Goal: Task Accomplishment & Management: Complete application form

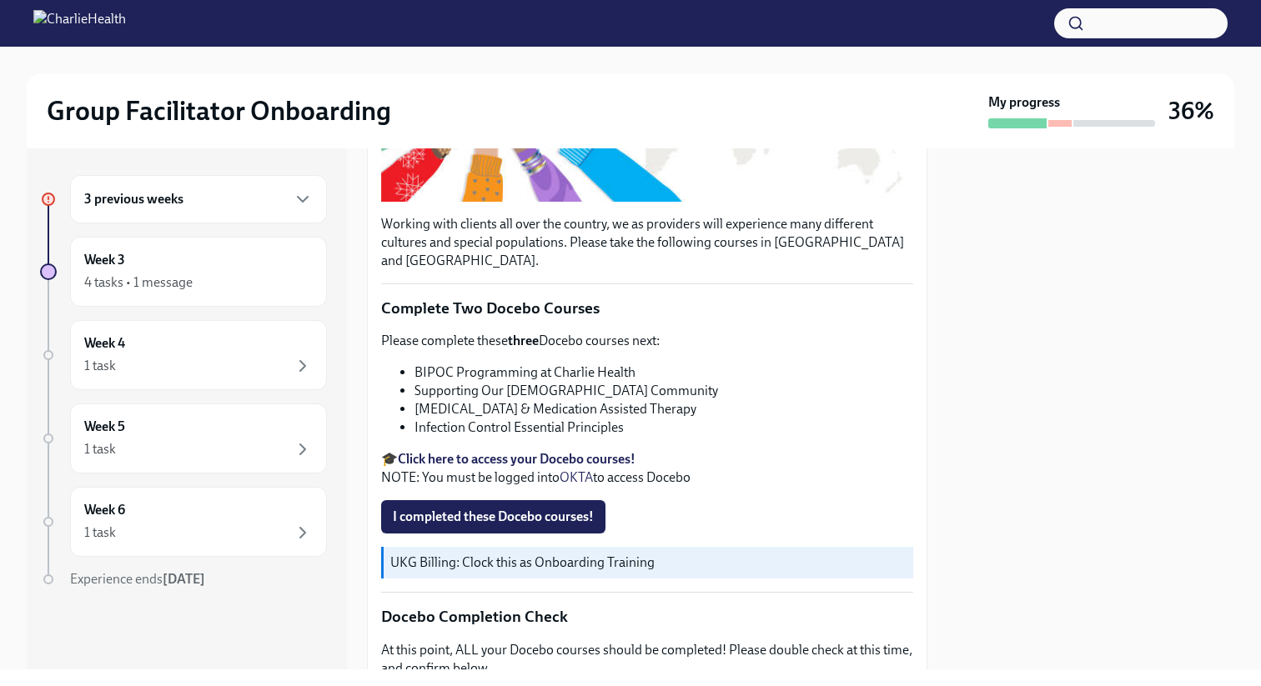
scroll to position [417, 0]
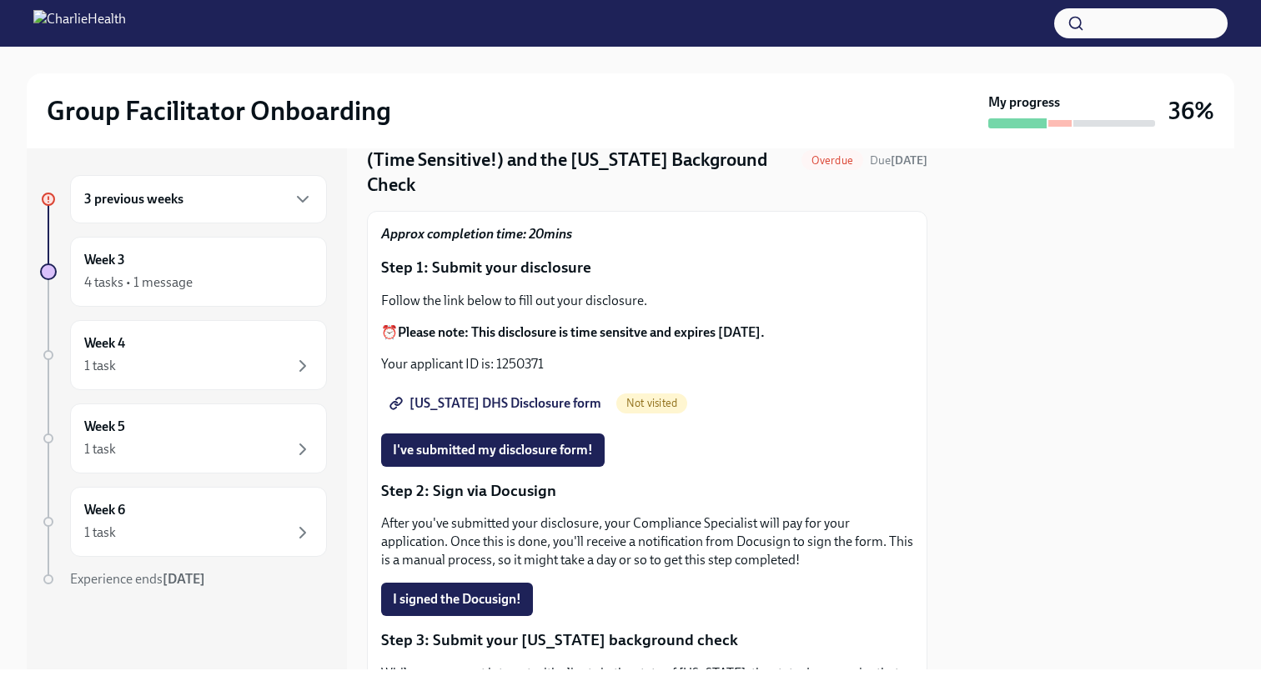
scroll to position [76, 0]
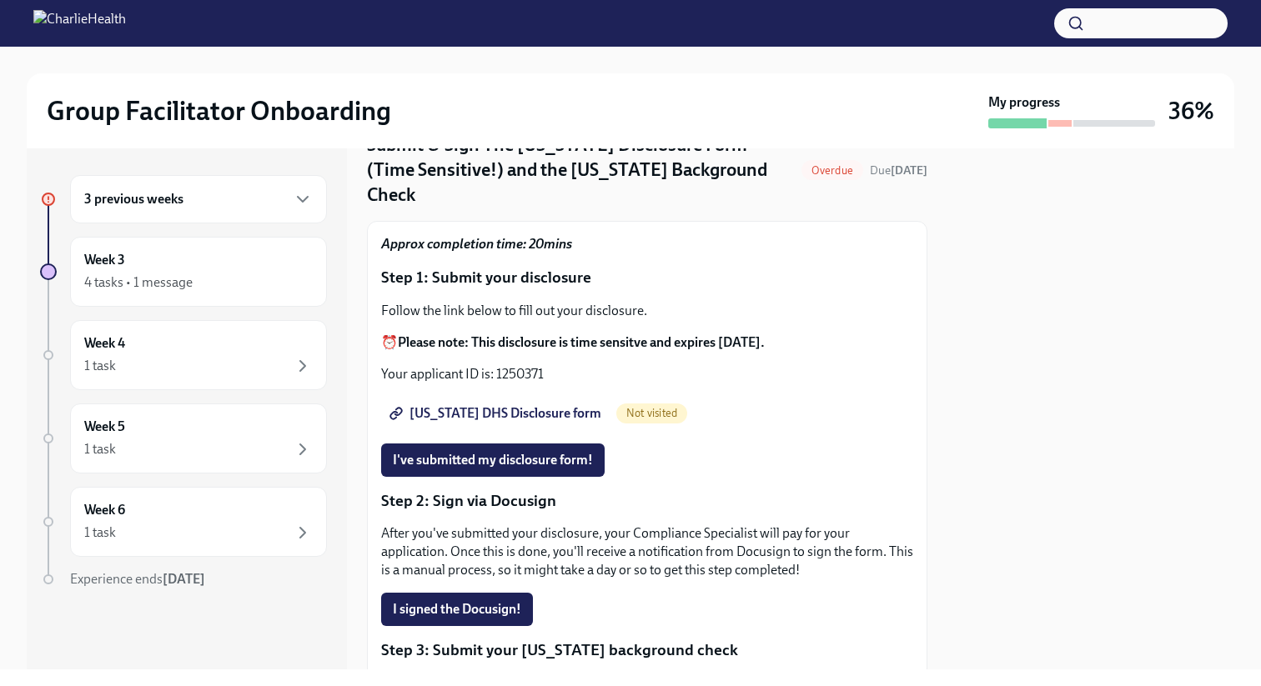
click at [580, 334] on strong "Please note: This disclosure is time sensitve and expires [DATE]." at bounding box center [581, 342] width 367 height 16
click at [551, 278] on div "Approx completion time: 20mins Step 1: Submit your disclosure Follow the link b…" at bounding box center [647, 640] width 532 height 811
click at [536, 242] on p "Approx completion time: 20mins" at bounding box center [647, 244] width 532 height 18
click at [504, 350] on div "Follow the link below to fill out your disclosure. ⏰ Please note: This disclosu…" at bounding box center [647, 343] width 532 height 82
click at [497, 369] on p "Your applicant ID is: 1250371" at bounding box center [647, 374] width 532 height 18
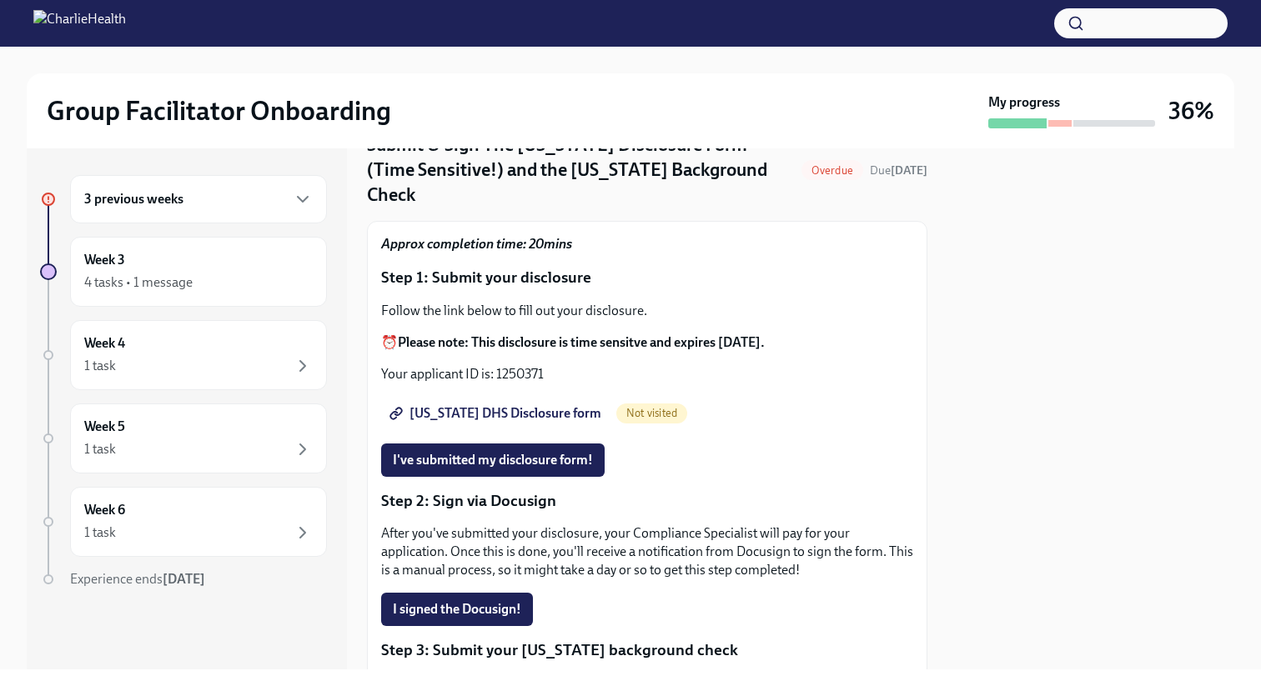
click at [484, 405] on span "[US_STATE] DHS Disclosure form" at bounding box center [497, 413] width 209 height 17
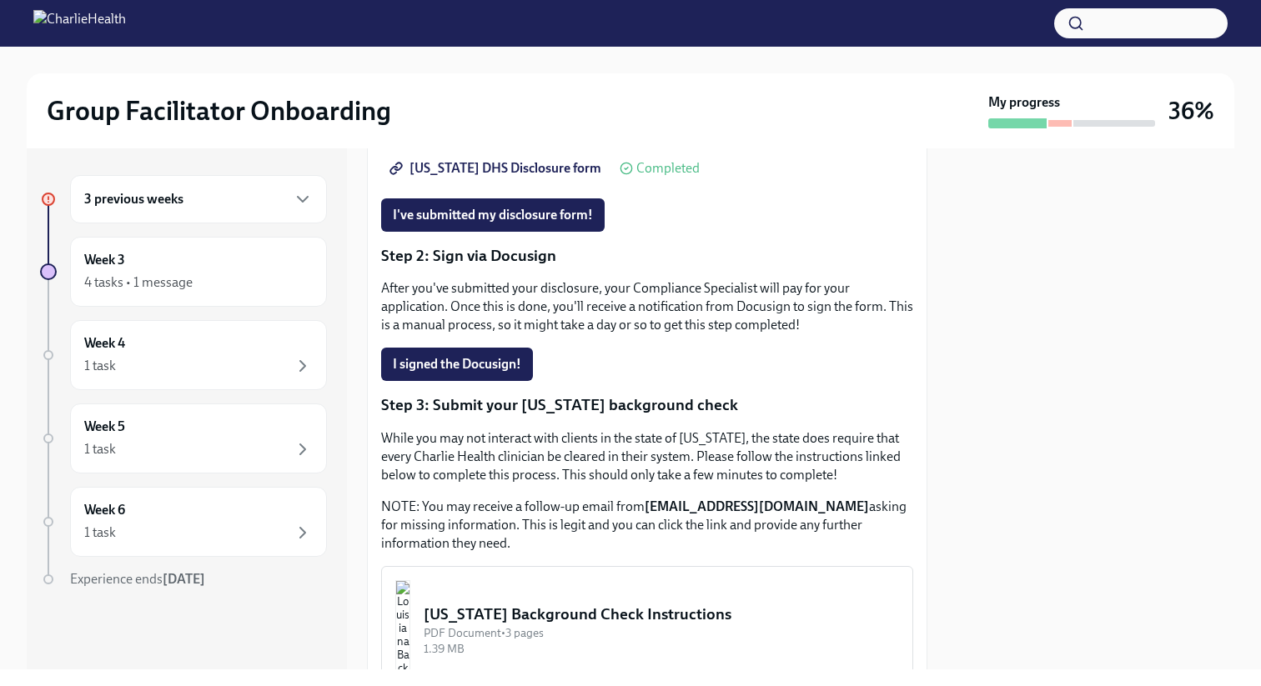
scroll to position [308, 0]
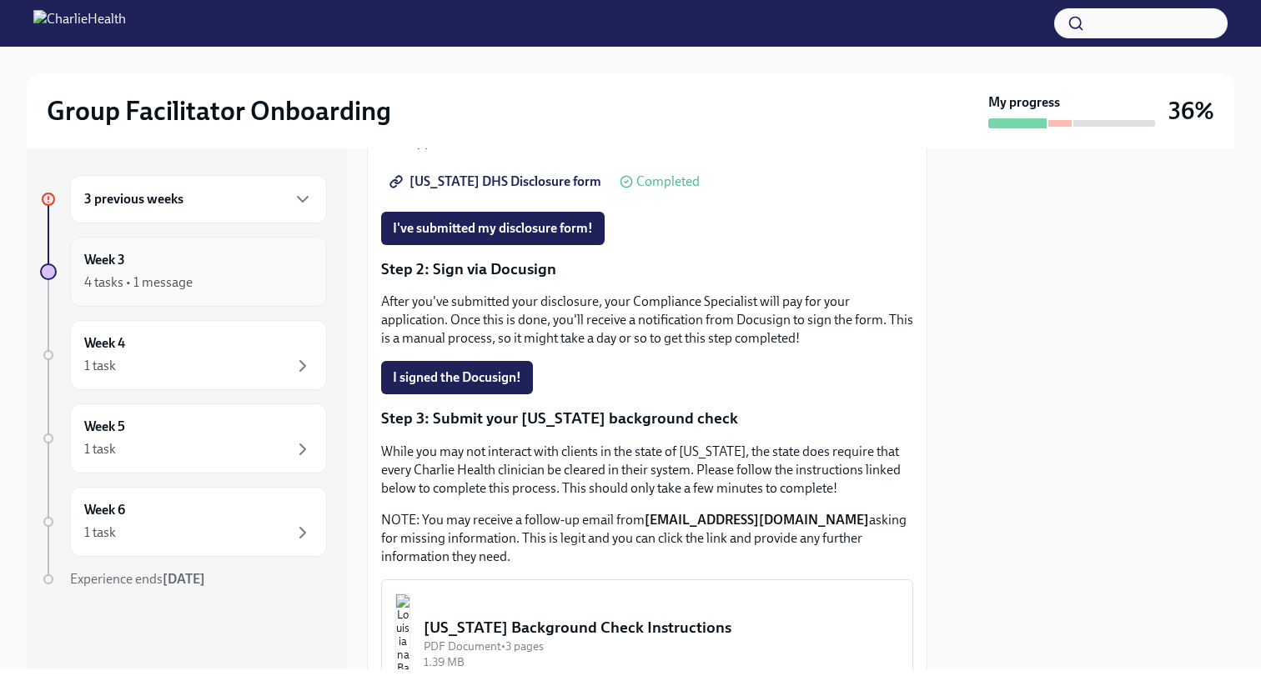
click at [193, 294] on div "Week 3 4 tasks • 1 message" at bounding box center [198, 272] width 257 height 70
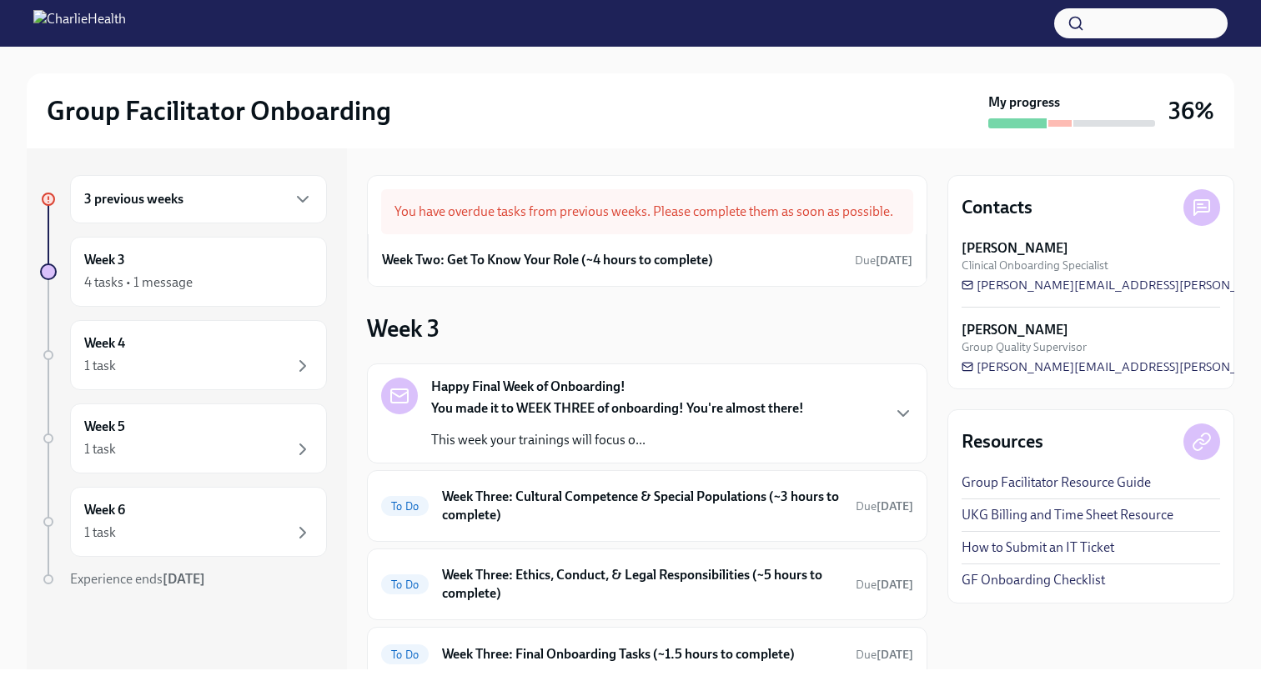
click at [188, 213] on div "3 previous weeks" at bounding box center [198, 199] width 257 height 48
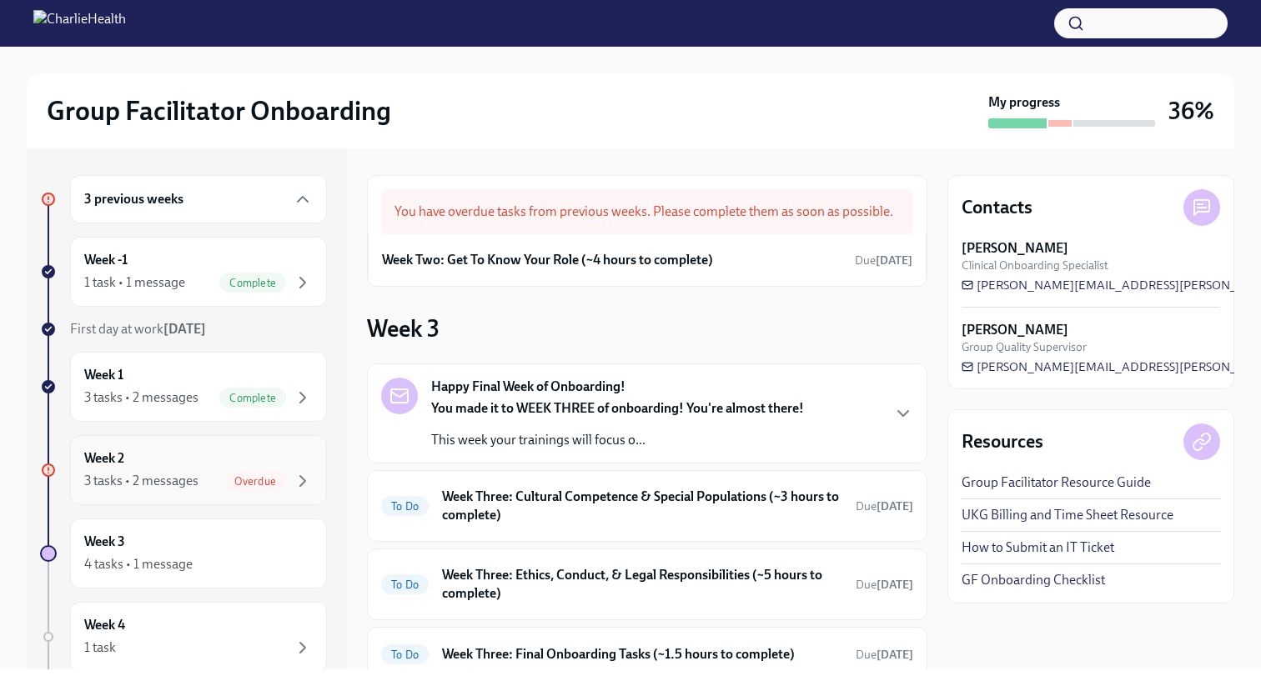
click at [215, 460] on div "Week 2 3 tasks • 2 messages Overdue" at bounding box center [198, 471] width 229 height 42
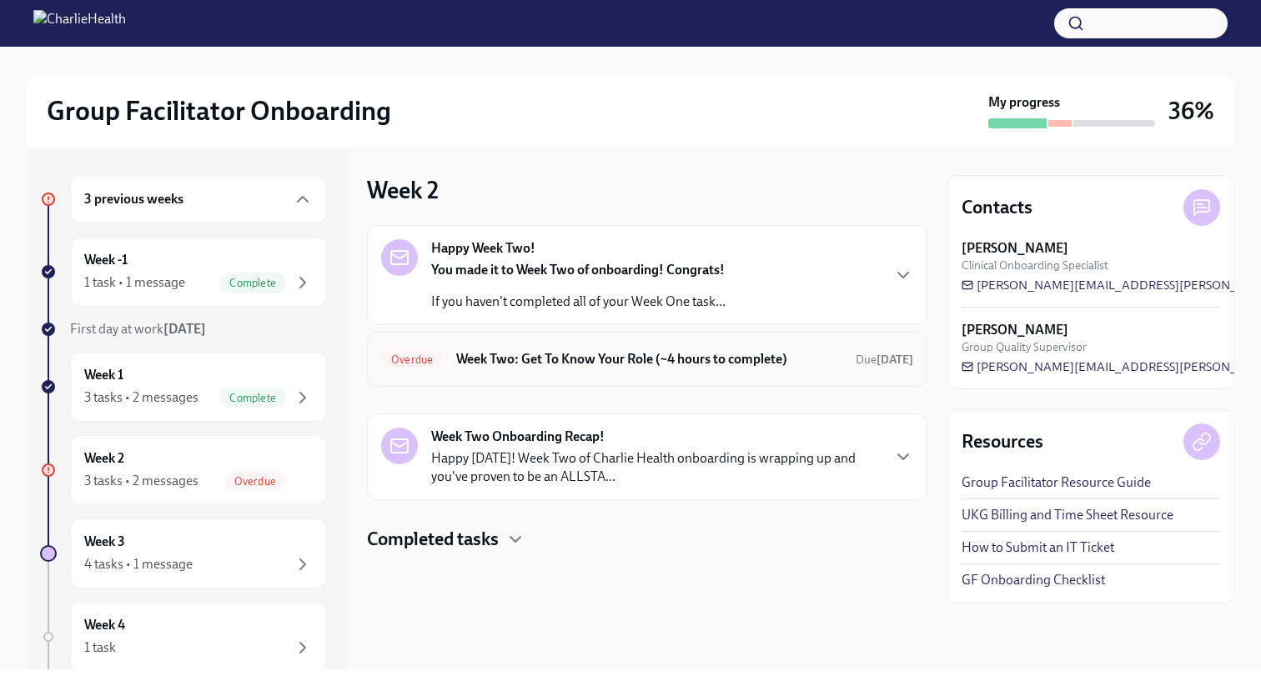
click at [646, 370] on div "Overdue Week Two: Get To Know Your Role (~4 hours to complete) Due today" at bounding box center [647, 359] width 532 height 27
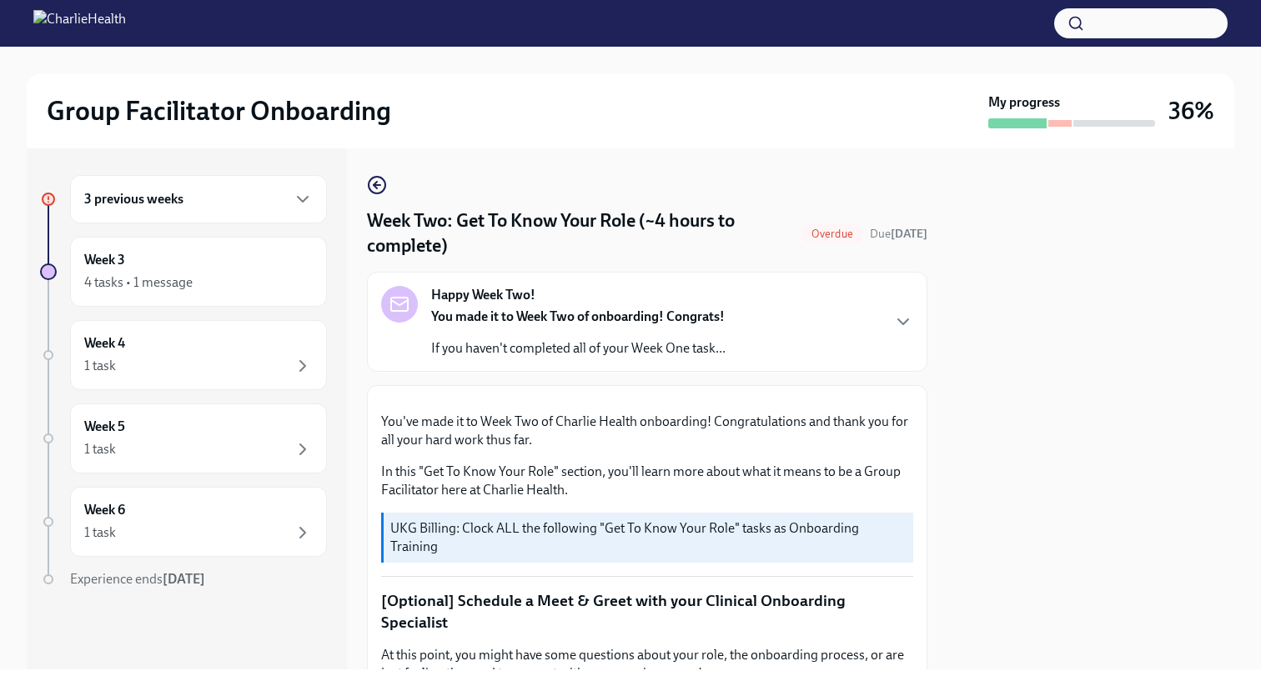
click at [242, 213] on div "3 previous weeks" at bounding box center [198, 199] width 257 height 48
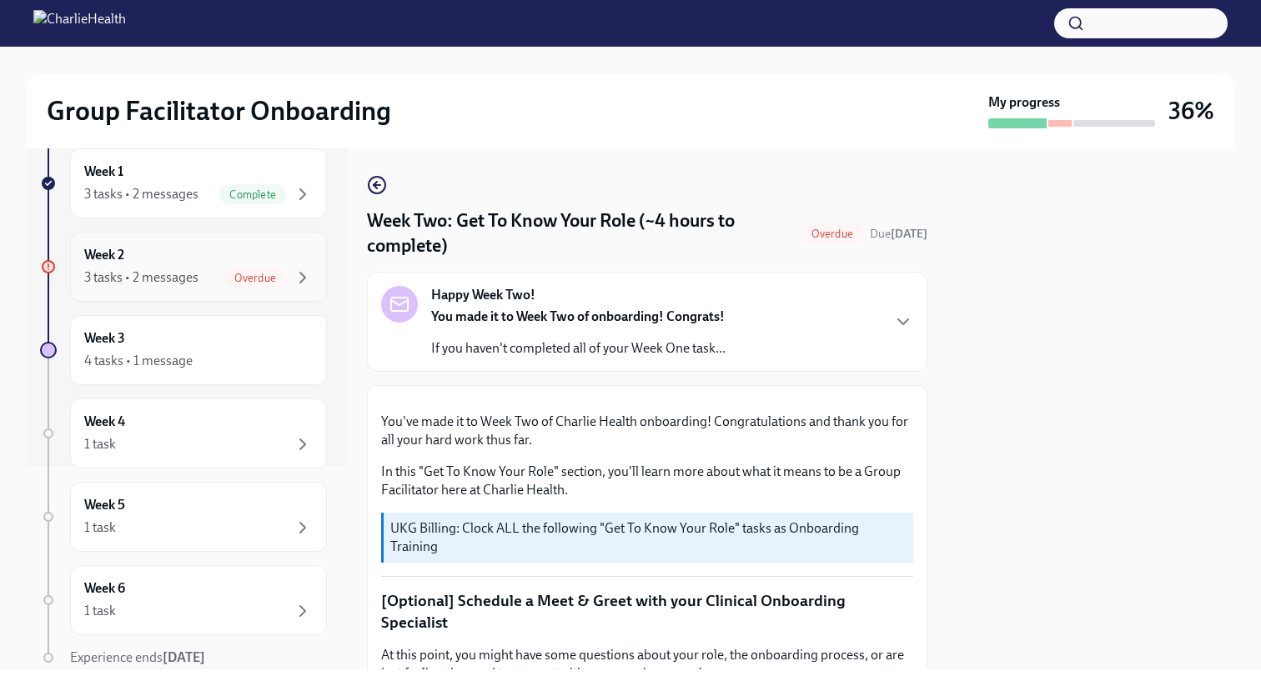
scroll to position [217, 0]
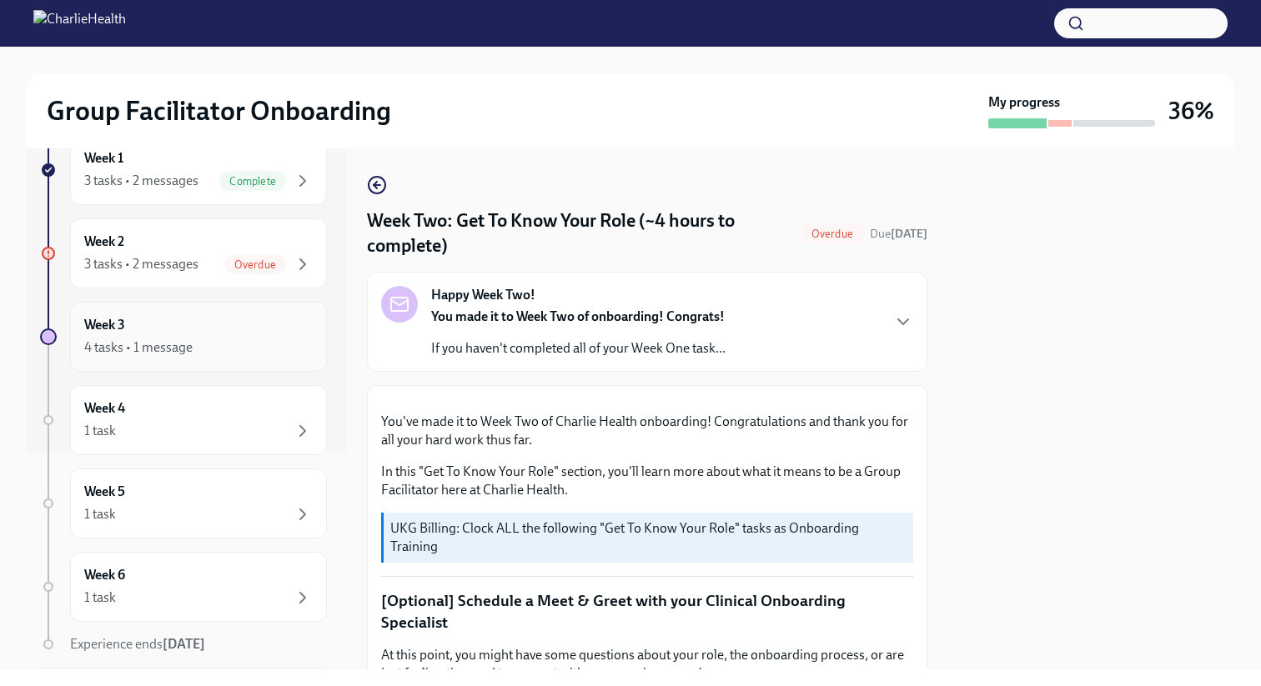
click at [202, 344] on div "4 tasks • 1 message" at bounding box center [198, 348] width 229 height 20
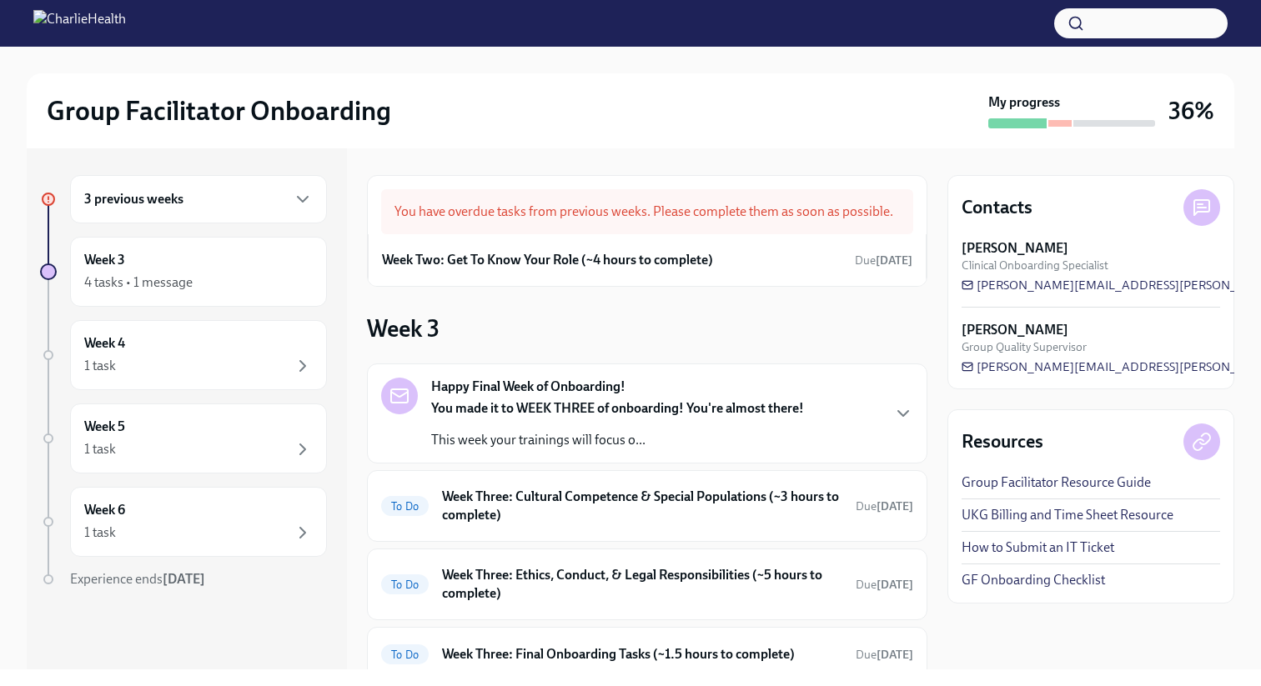
scroll to position [118, 0]
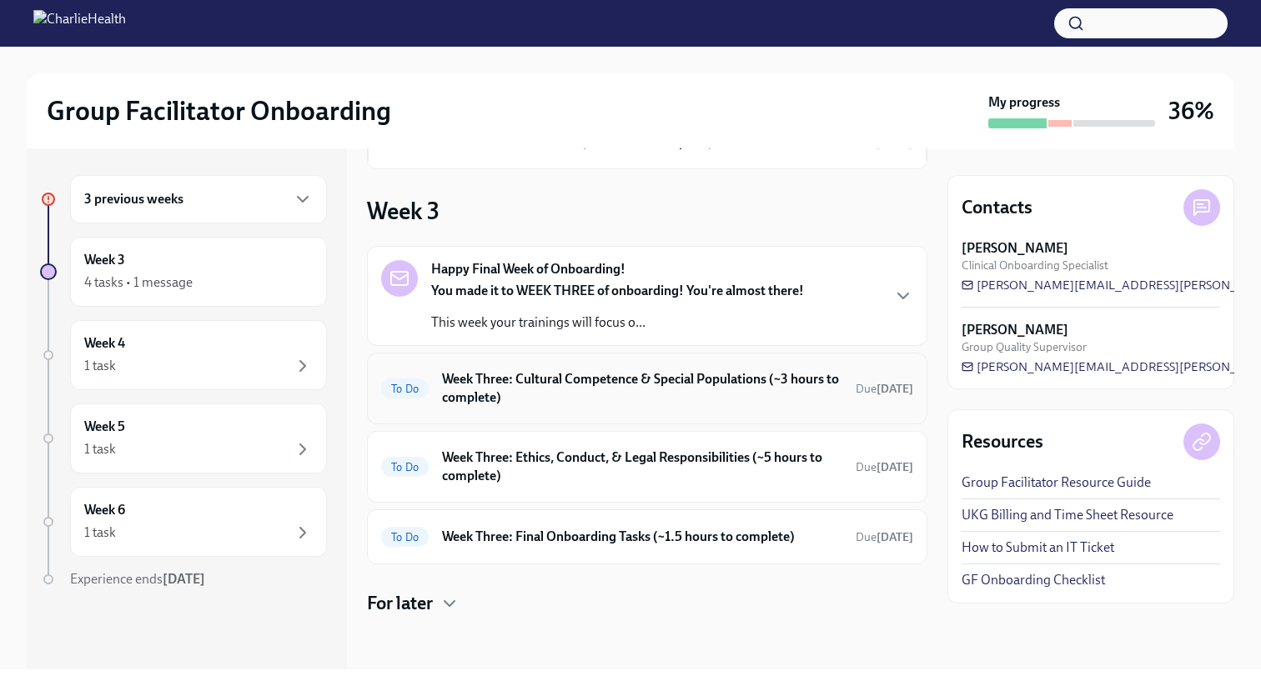
click at [504, 390] on h6 "Week Three: Cultural Competence & Special Populations (~3 hours to complete)" at bounding box center [642, 388] width 400 height 37
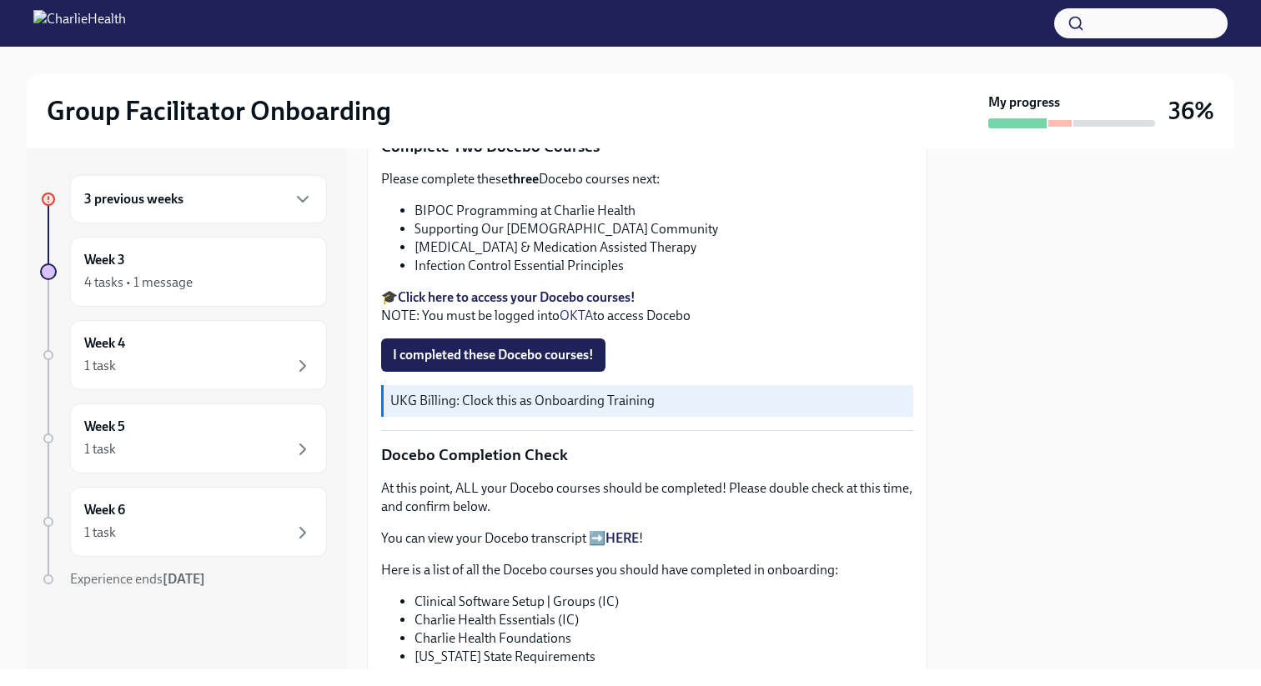
scroll to position [531, 0]
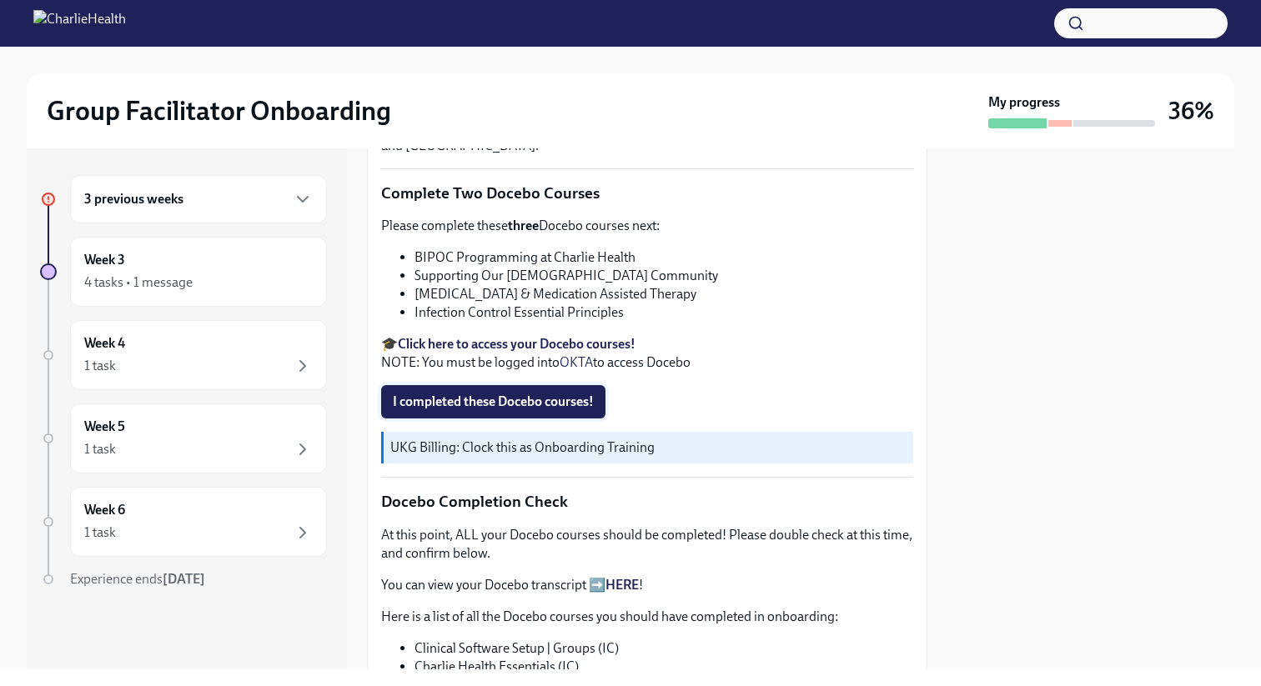
click at [515, 394] on span "I completed these Docebo courses!" at bounding box center [493, 402] width 201 height 17
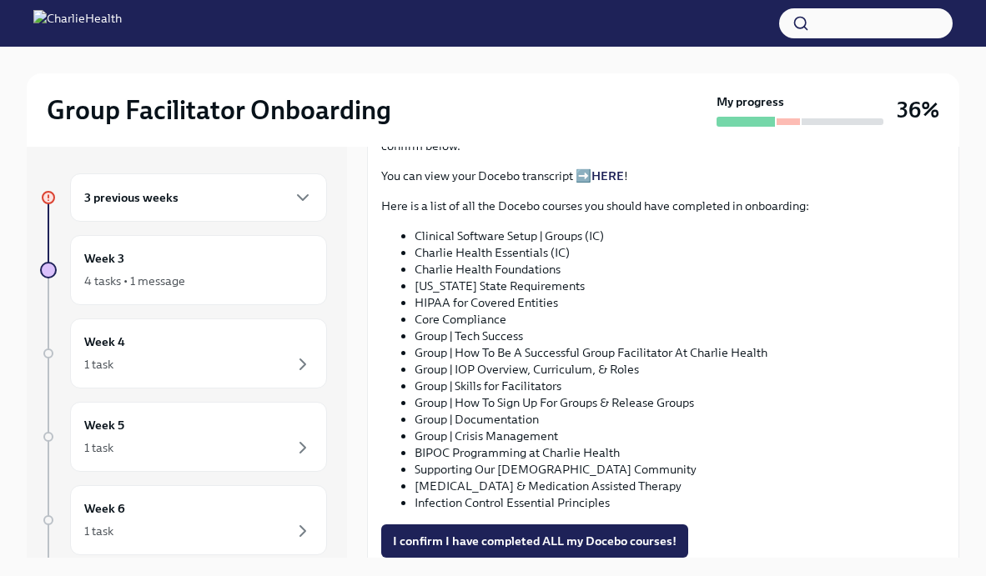
scroll to position [919, 0]
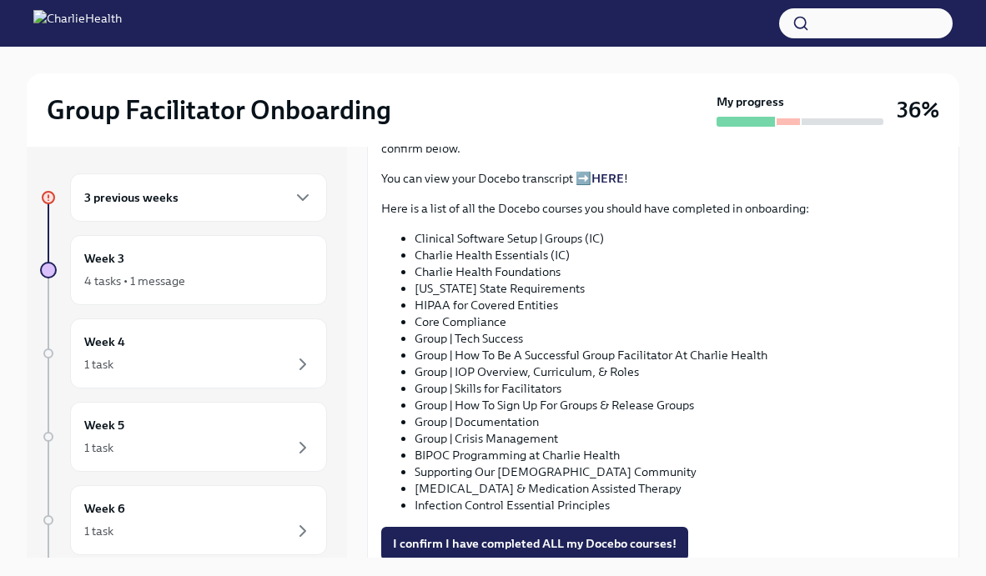
click at [604, 171] on link "HERE" at bounding box center [607, 178] width 33 height 15
click at [569, 535] on span "I confirm I have completed ALL my Docebo courses!" at bounding box center [535, 543] width 284 height 17
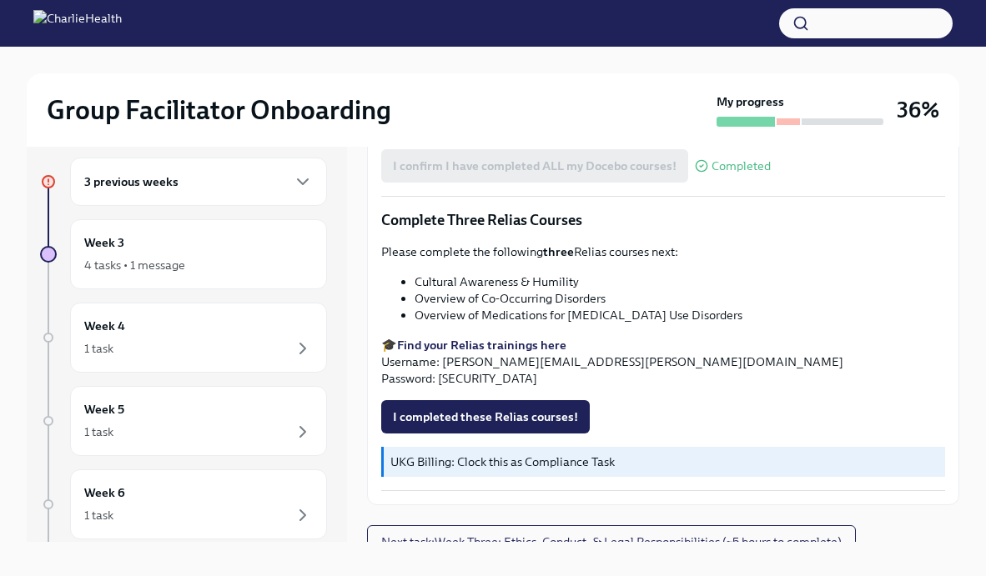
scroll to position [28, 0]
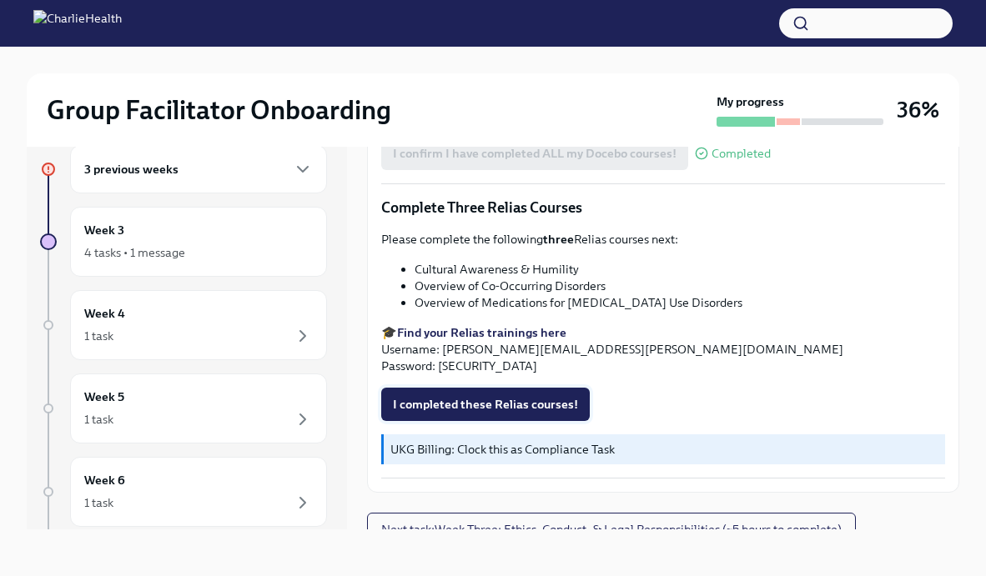
click at [538, 388] on button "I completed these Relias courses!" at bounding box center [485, 404] width 209 height 33
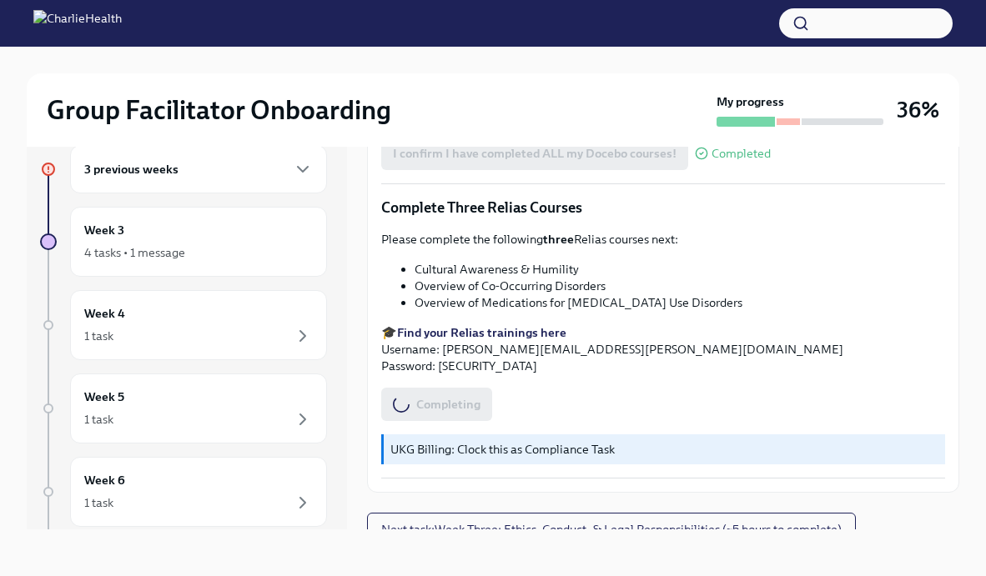
scroll to position [0, 0]
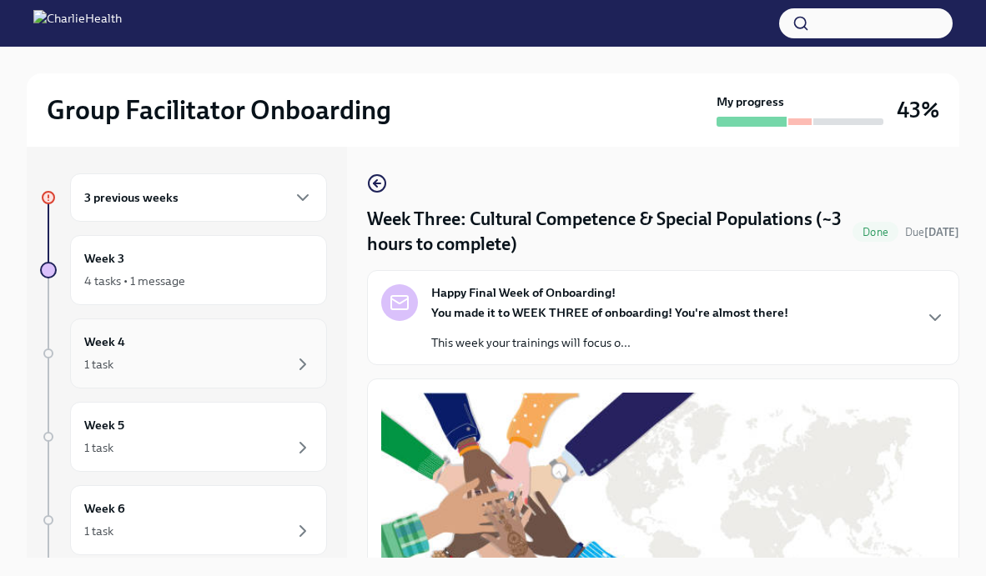
click at [264, 354] on div "1 task" at bounding box center [198, 364] width 229 height 20
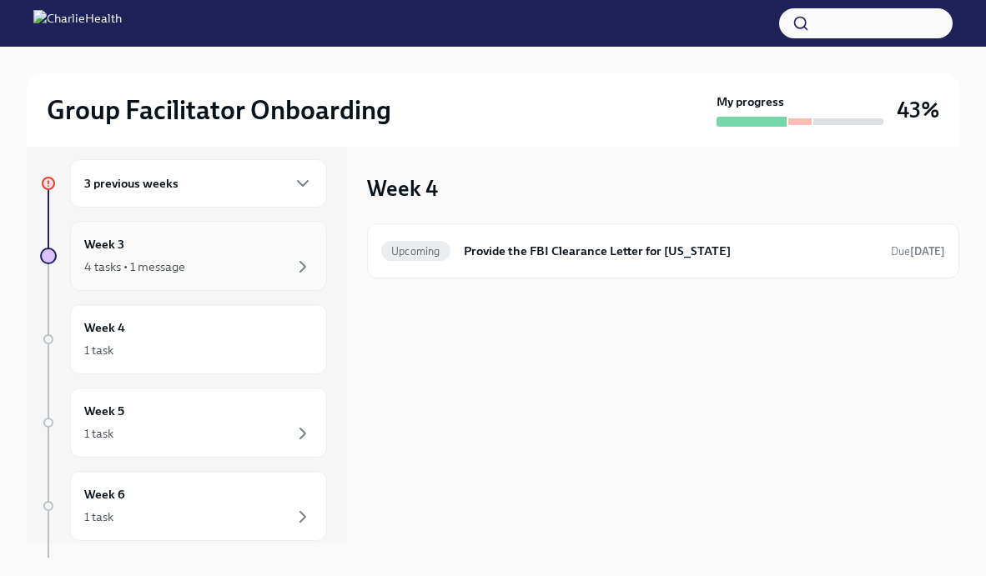
scroll to position [17, 0]
click at [268, 190] on div "3 previous weeks" at bounding box center [198, 181] width 229 height 20
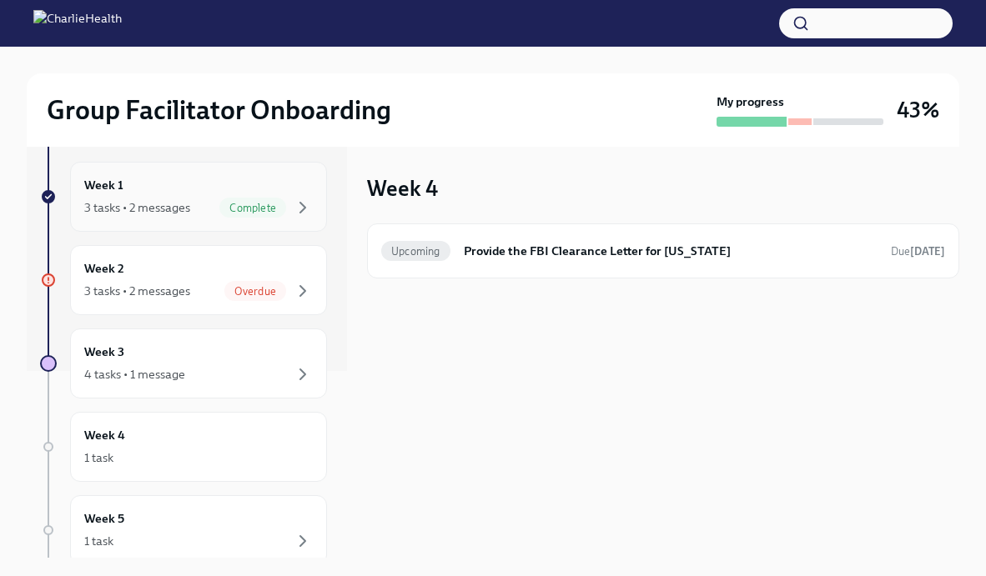
scroll to position [188, 0]
click at [227, 371] on div "4 tasks • 1 message" at bounding box center [198, 373] width 229 height 20
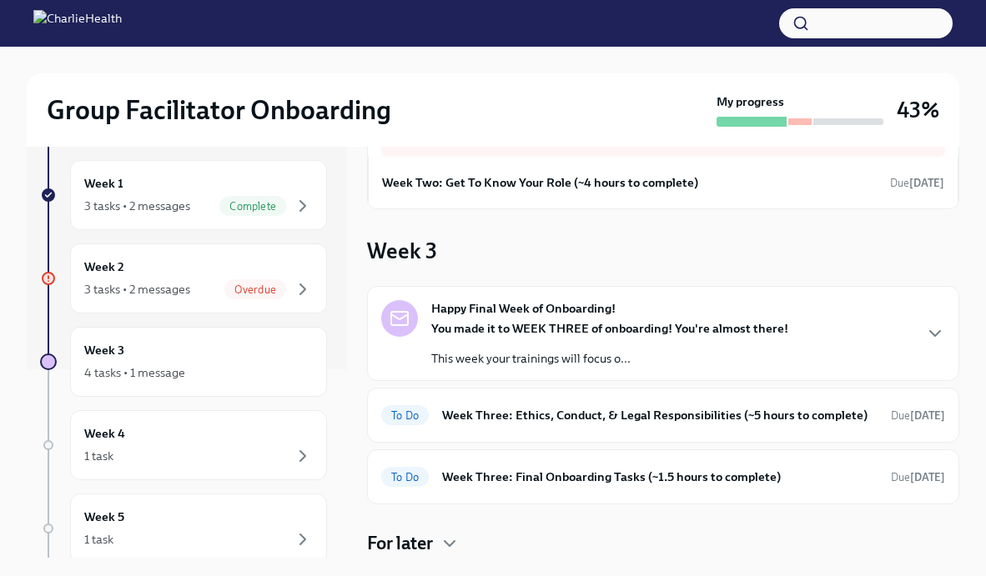
scroll to position [124, 0]
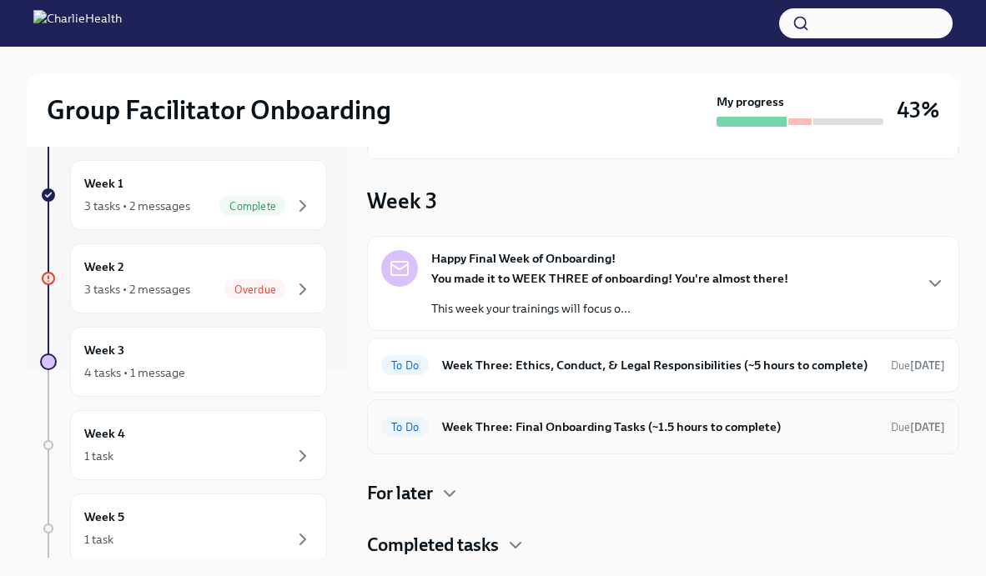
click at [596, 422] on h6 "Week Three: Final Onboarding Tasks (~1.5 hours to complete)" at bounding box center [659, 427] width 435 height 18
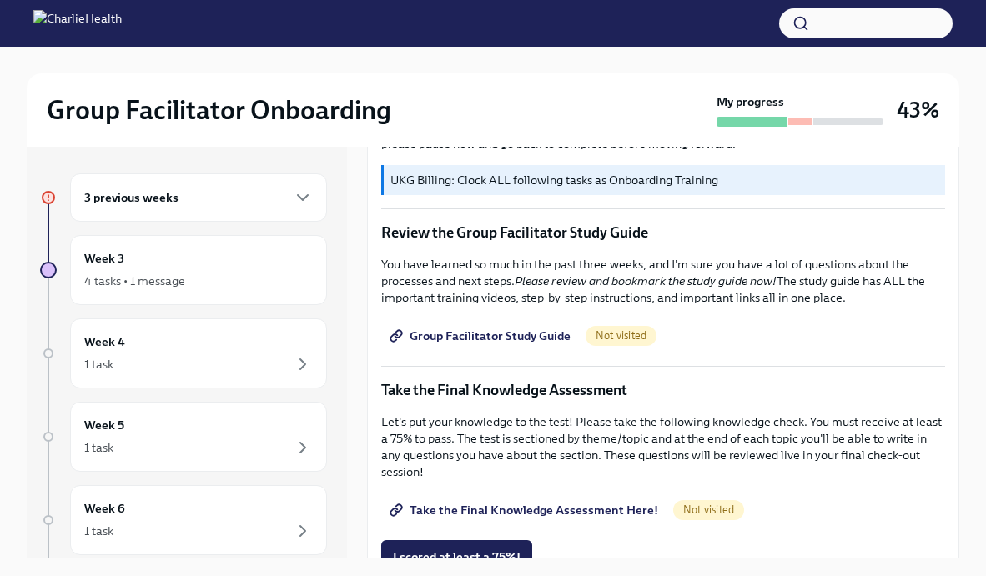
scroll to position [671, 0]
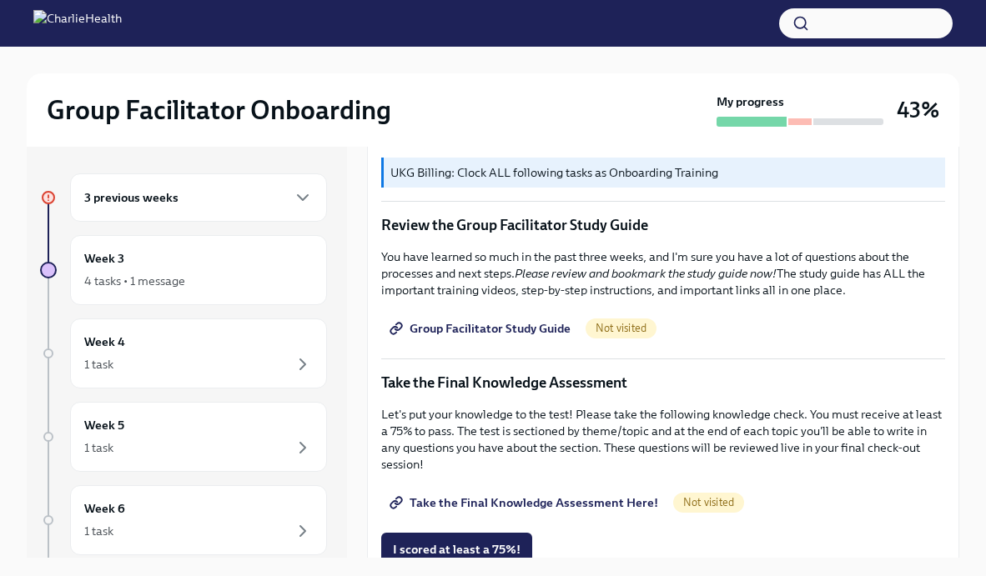
click at [522, 329] on span "Group Facilitator Study Guide" at bounding box center [482, 328] width 178 height 17
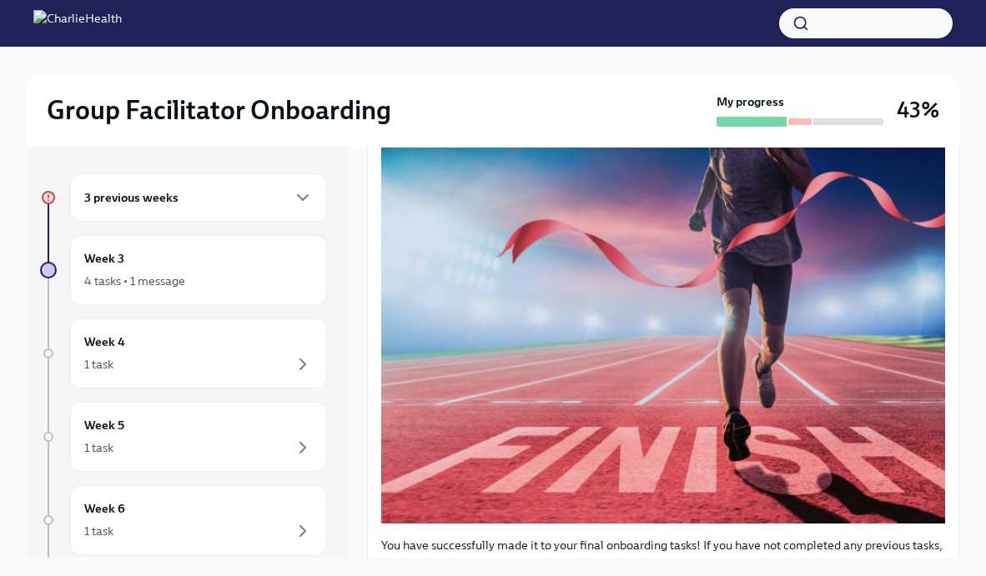
scroll to position [0, 0]
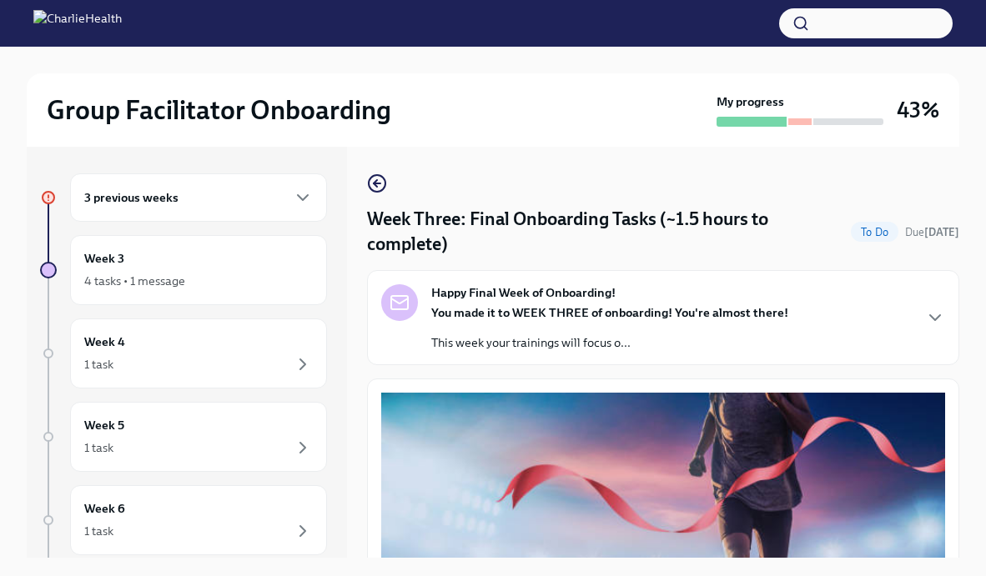
click at [550, 308] on strong "You made it to WEEK THREE of onboarding! You're almost there!" at bounding box center [609, 312] width 357 height 15
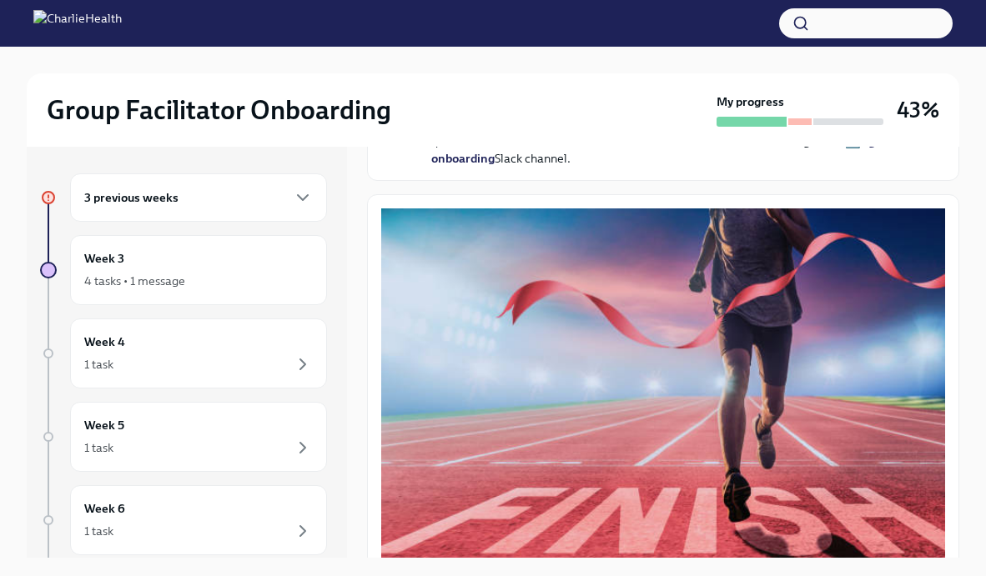
scroll to position [530, 0]
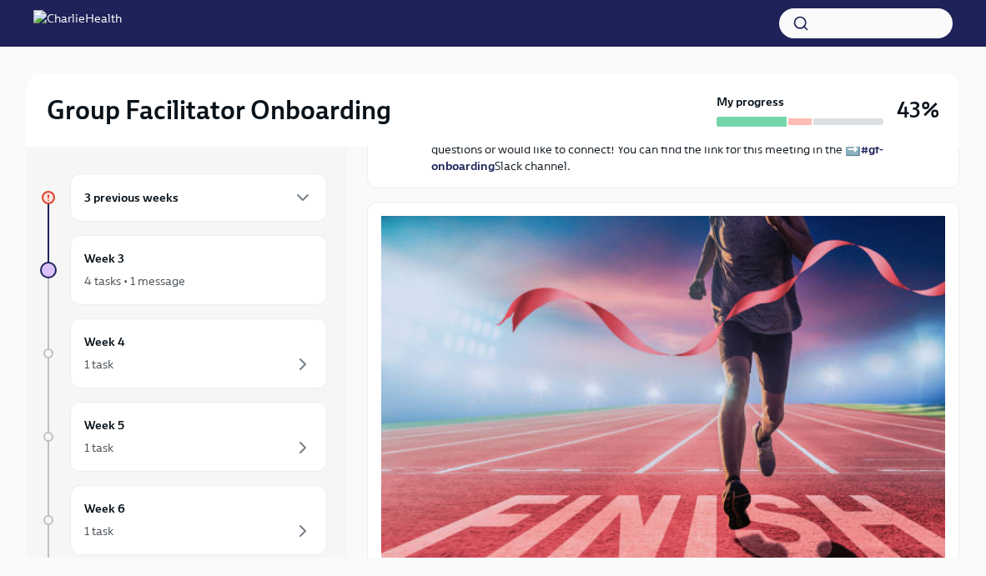
click at [212, 194] on div "3 previous weeks" at bounding box center [198, 198] width 229 height 20
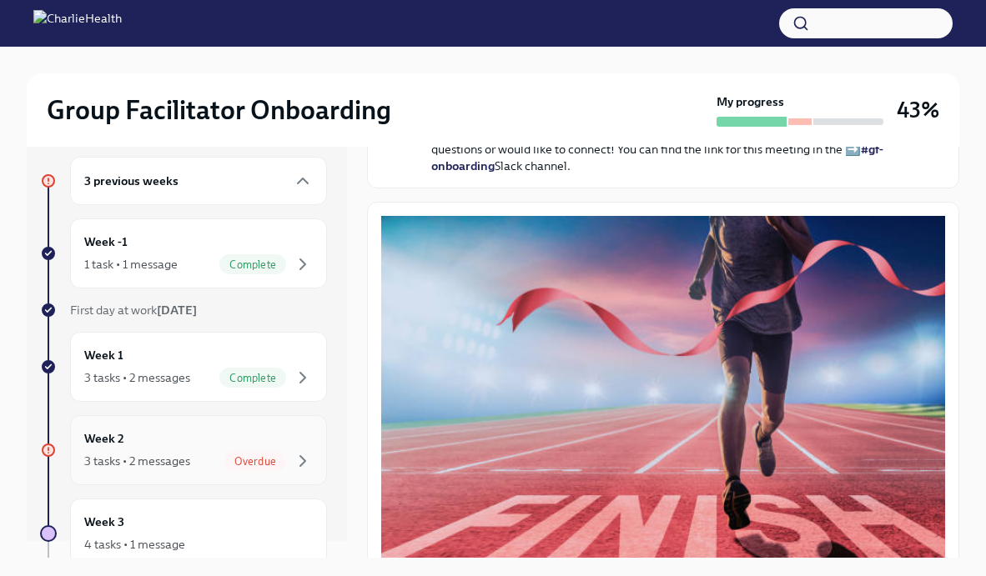
scroll to position [23, 0]
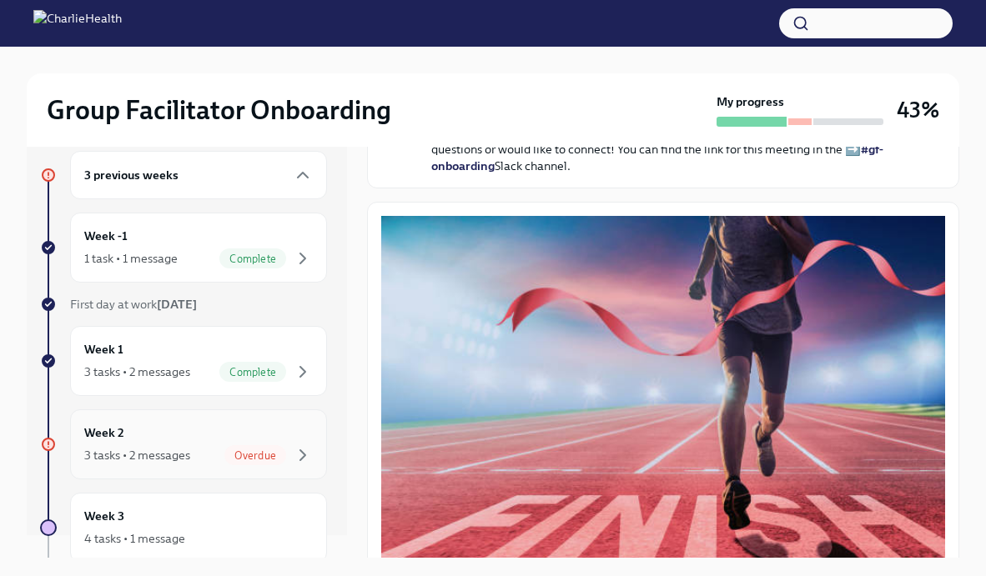
click at [175, 446] on div "3 tasks • 2 messages Overdue" at bounding box center [198, 455] width 229 height 20
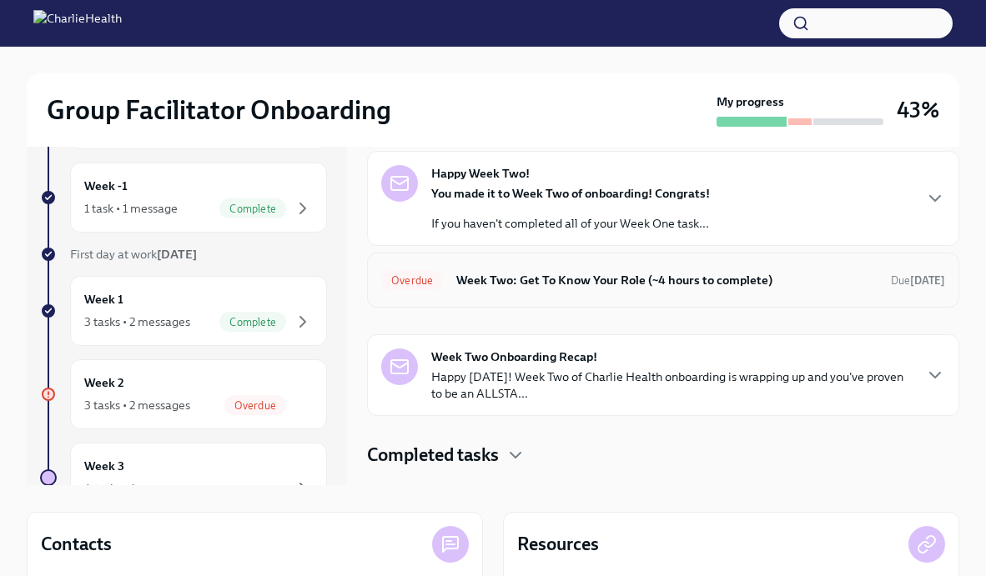
scroll to position [93, 0]
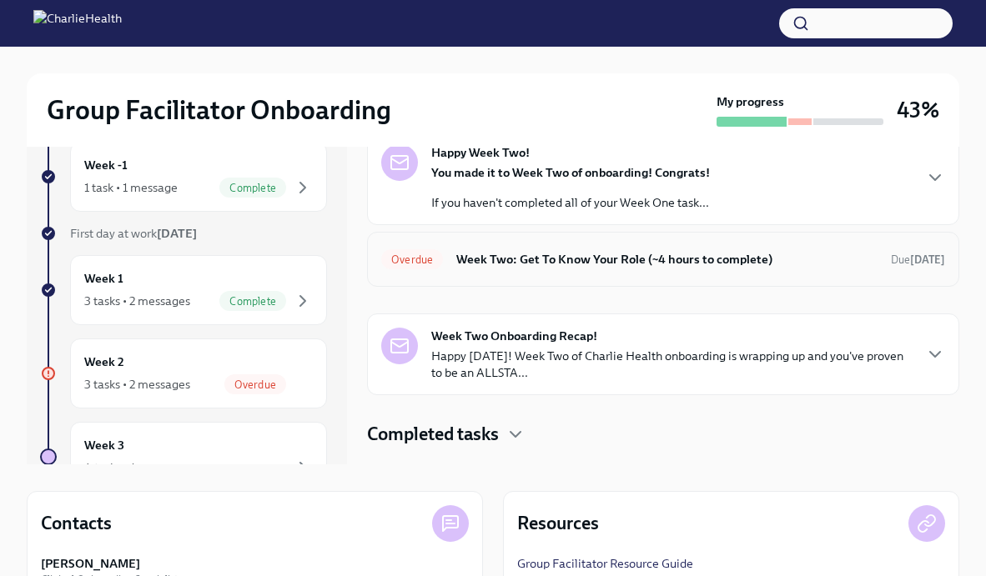
click at [587, 259] on h6 "Week Two: Get To Know Your Role (~4 hours to complete)" at bounding box center [666, 259] width 421 height 18
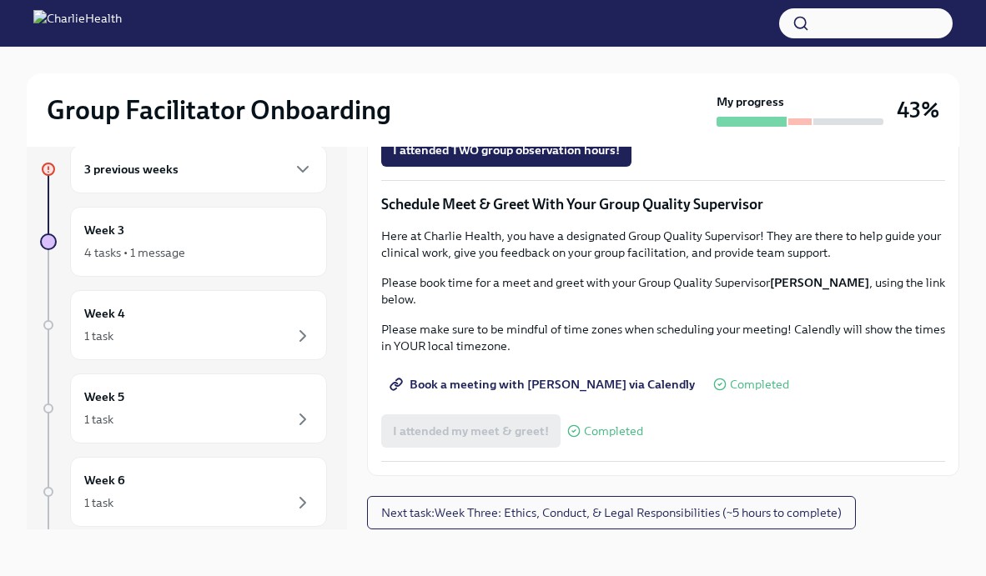
scroll to position [1508, 0]
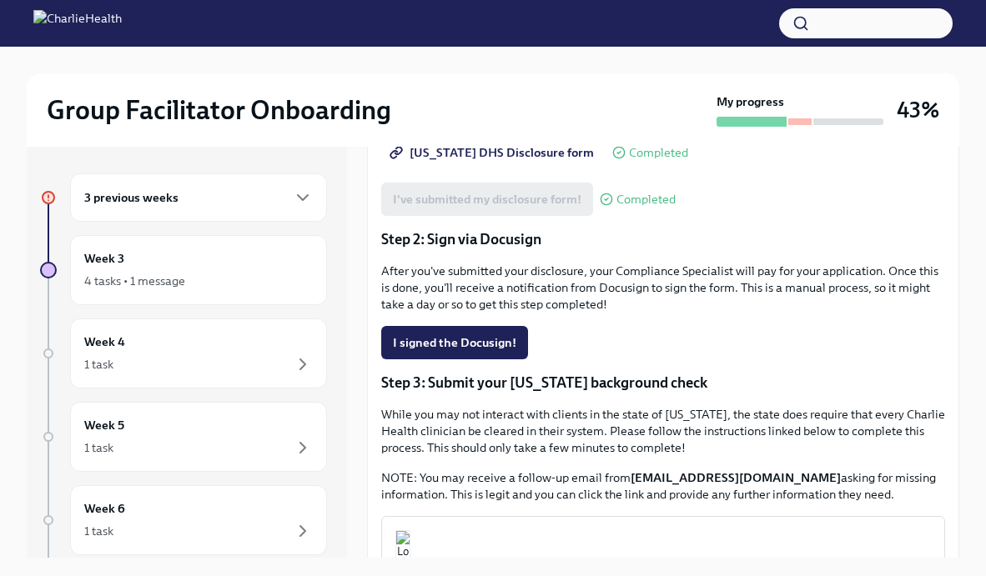
scroll to position [310, 0]
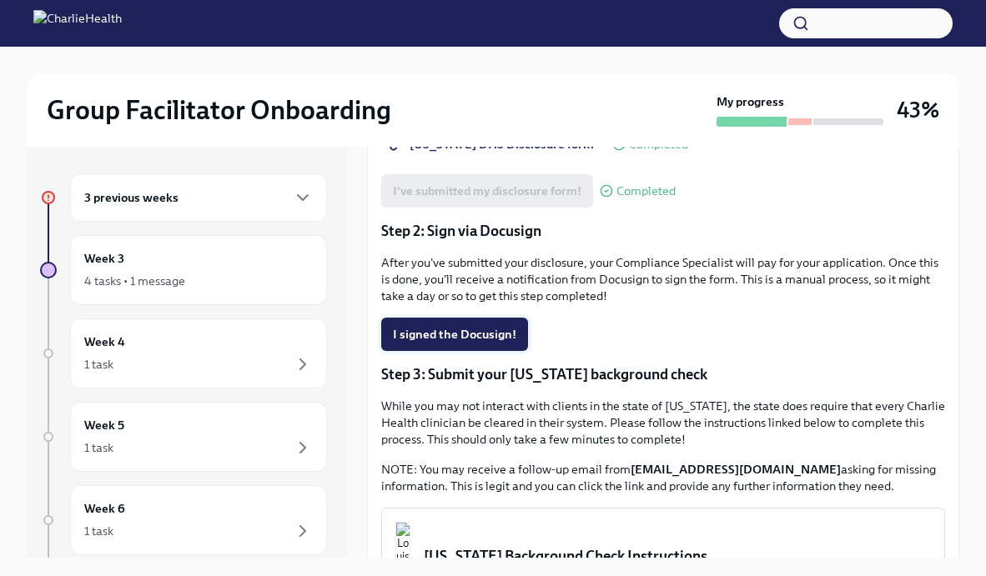
click at [459, 343] on span "I signed the Docusign!" at bounding box center [454, 334] width 123 height 17
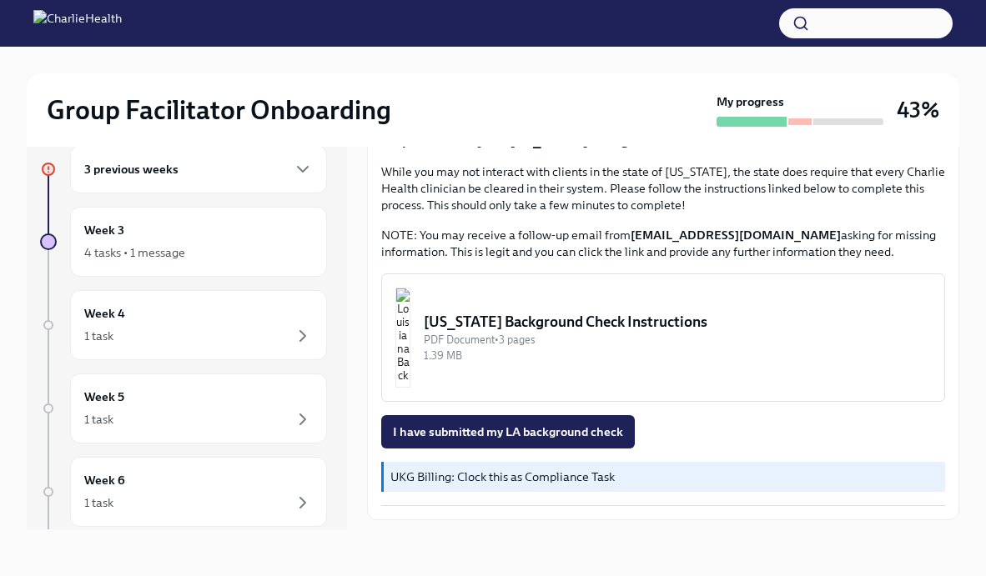
scroll to position [504, 0]
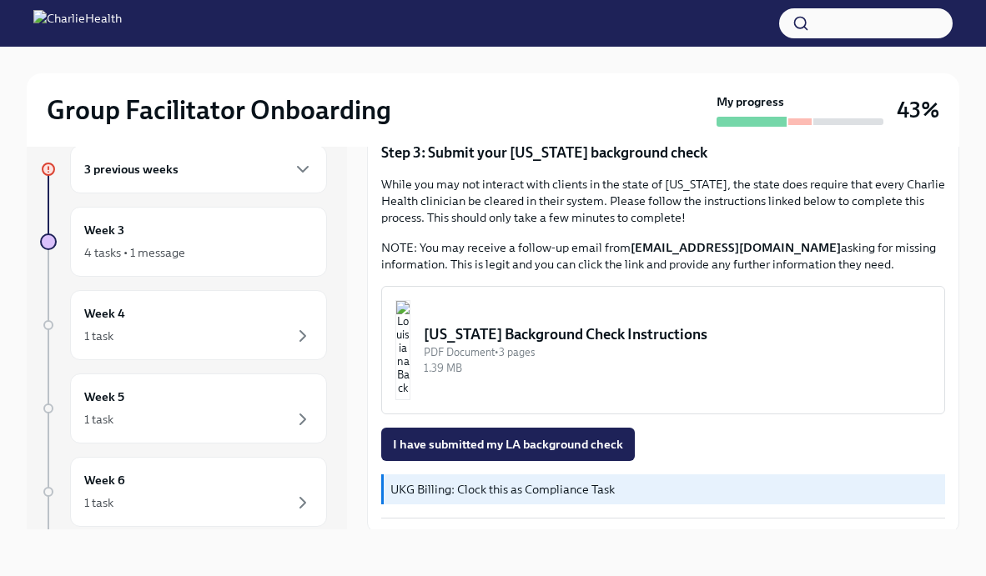
click at [410, 364] on img "button" at bounding box center [402, 350] width 15 height 100
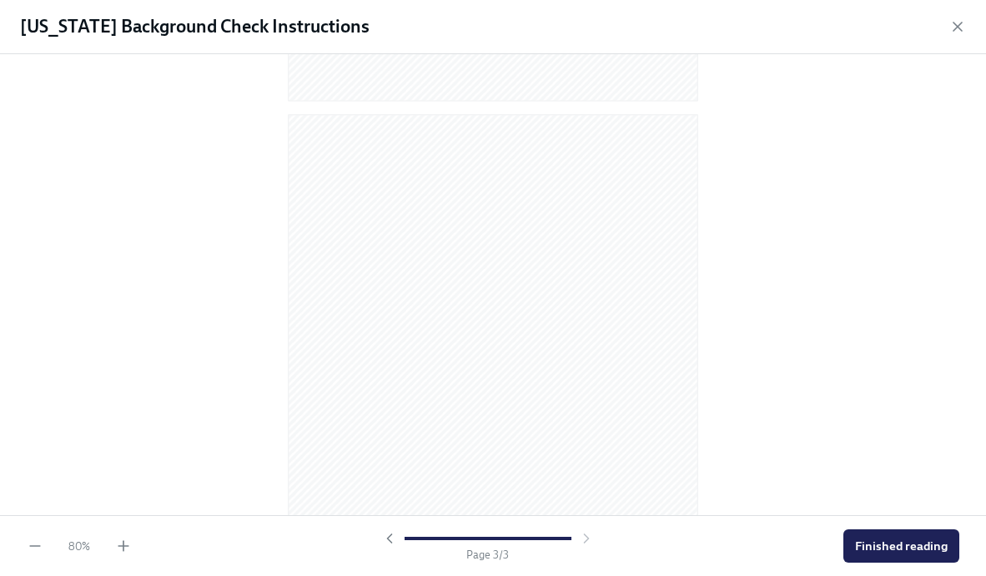
scroll to position [1182, 0]
click at [957, 24] on icon "button" at bounding box center [957, 26] width 17 height 17
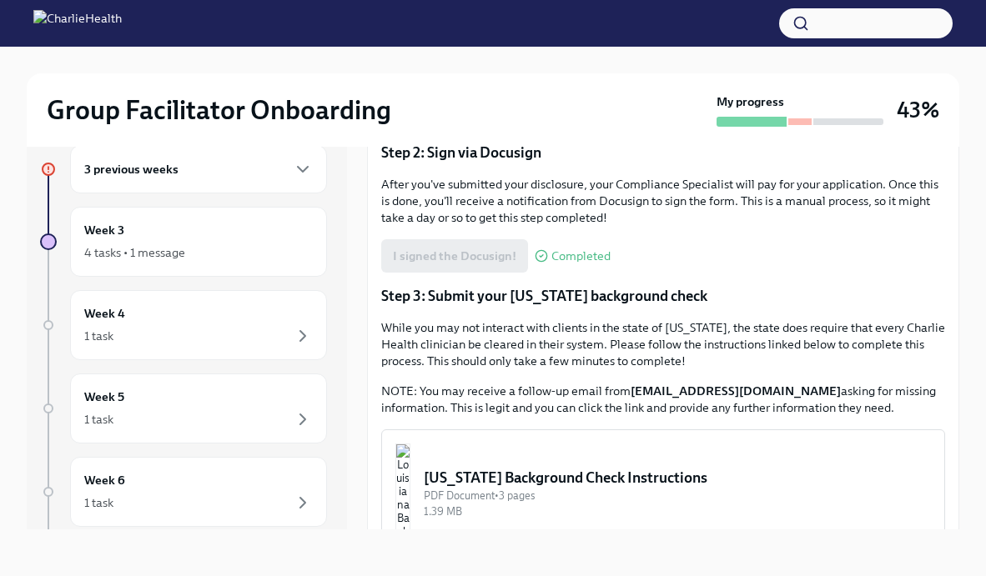
scroll to position [370, 0]
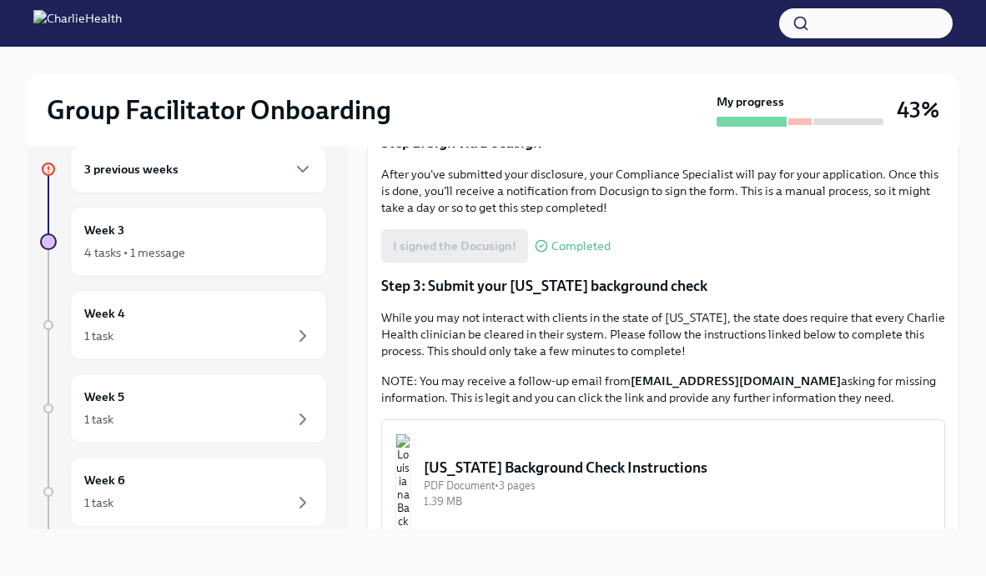
click at [722, 389] on strong "[EMAIL_ADDRESS][DOMAIN_NAME]" at bounding box center [736, 381] width 210 height 15
click at [686, 389] on strong "[EMAIL_ADDRESS][DOMAIN_NAME]" at bounding box center [736, 381] width 210 height 15
